Goal: Task Accomplishment & Management: Use online tool/utility

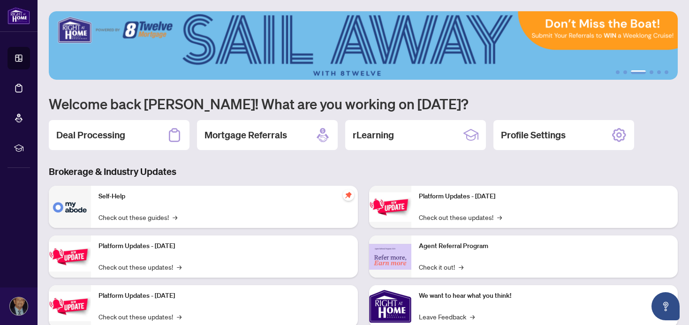
scroll to position [2, 0]
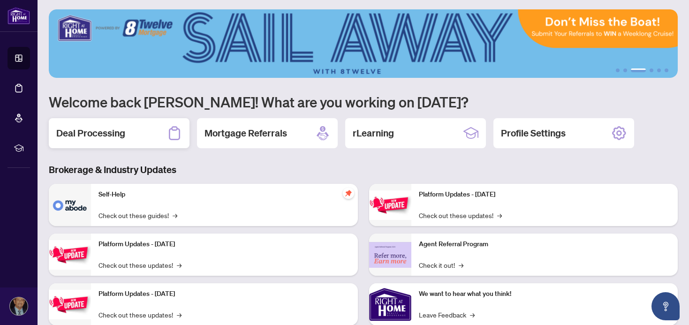
click at [118, 136] on h2 "Deal Processing" at bounding box center [90, 133] width 69 height 13
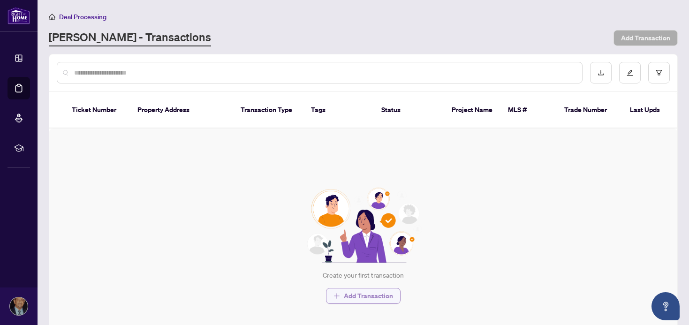
click at [354, 296] on span "Add Transaction" at bounding box center [368, 296] width 49 height 15
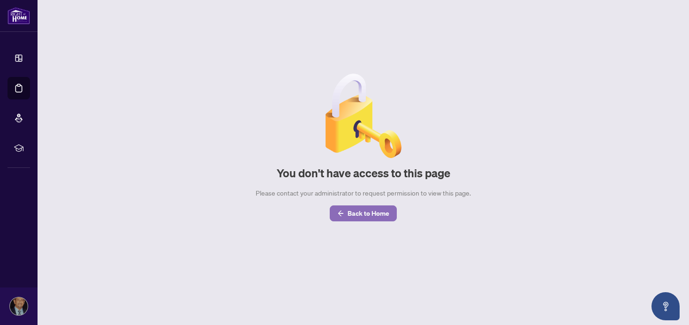
click at [369, 214] on span "Back to Home" at bounding box center [369, 213] width 42 height 15
